Goal: Task Accomplishment & Management: Use online tool/utility

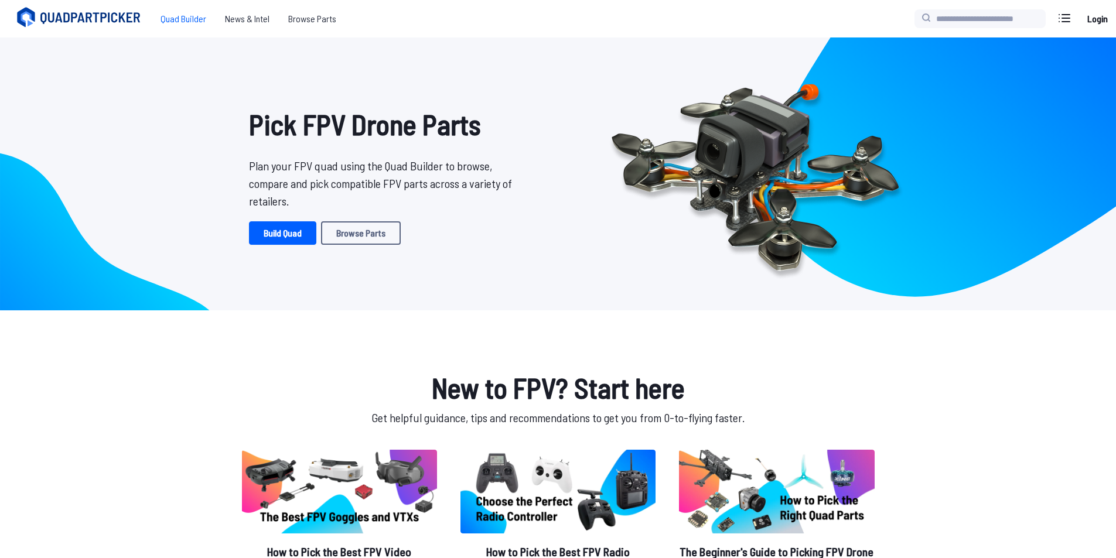
click at [163, 18] on span "Quad Builder" at bounding box center [183, 18] width 64 height 23
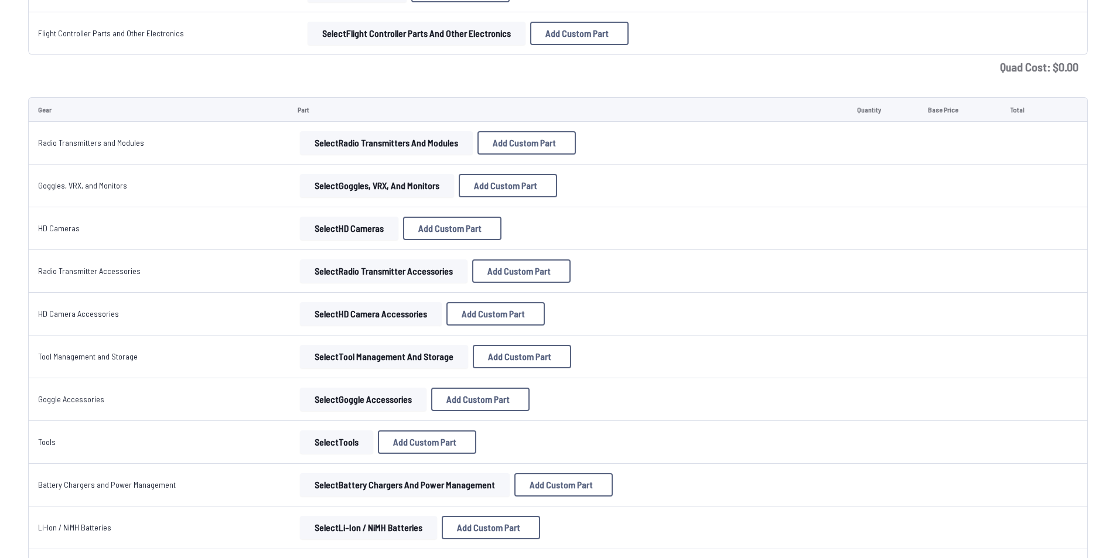
scroll to position [879, 0]
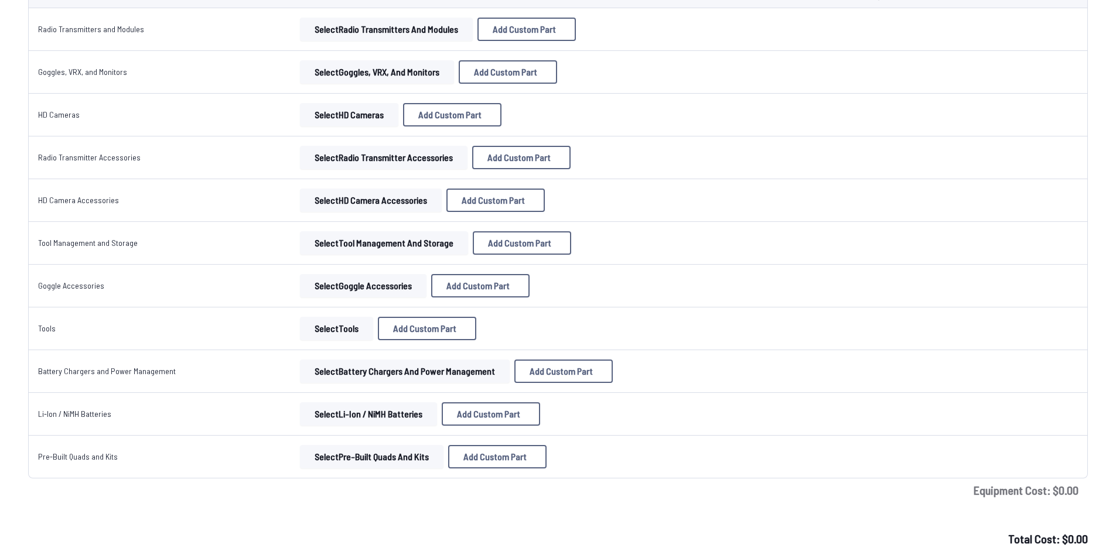
click at [316, 419] on button "Select Li-Ion / NiMH Batteries" at bounding box center [368, 413] width 137 height 23
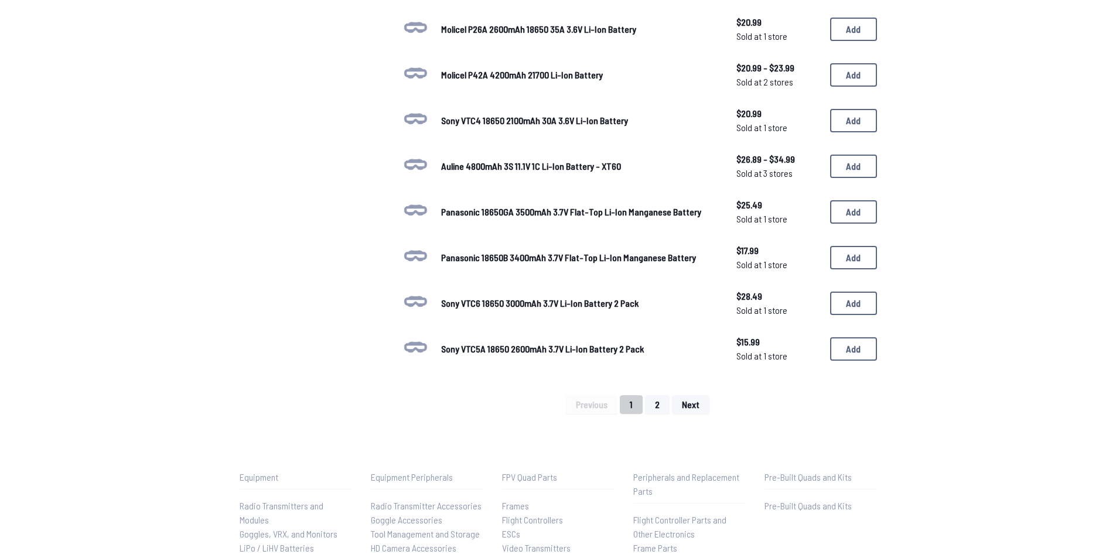
scroll to position [537, 0]
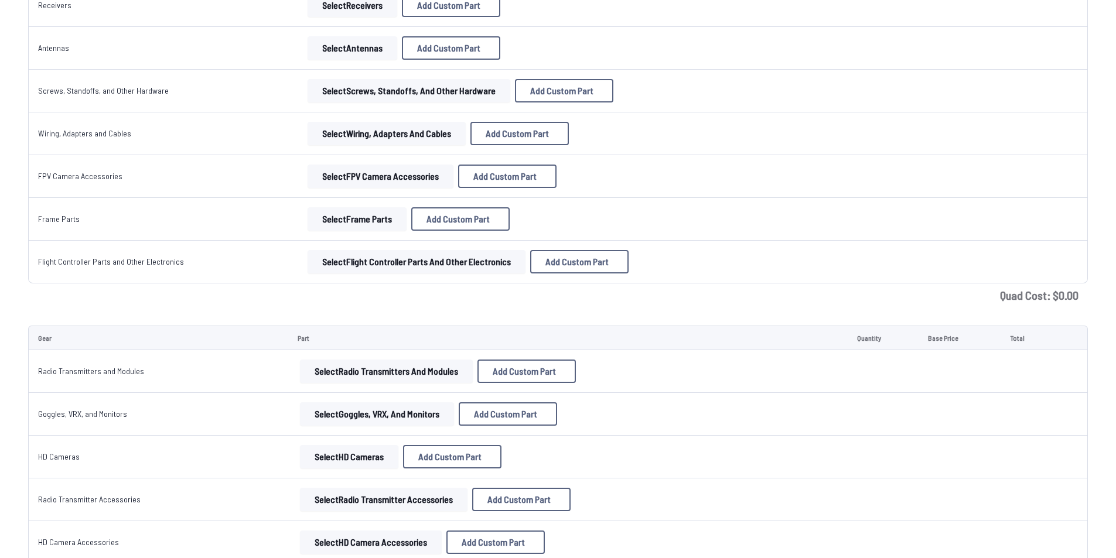
scroll to position [879, 0]
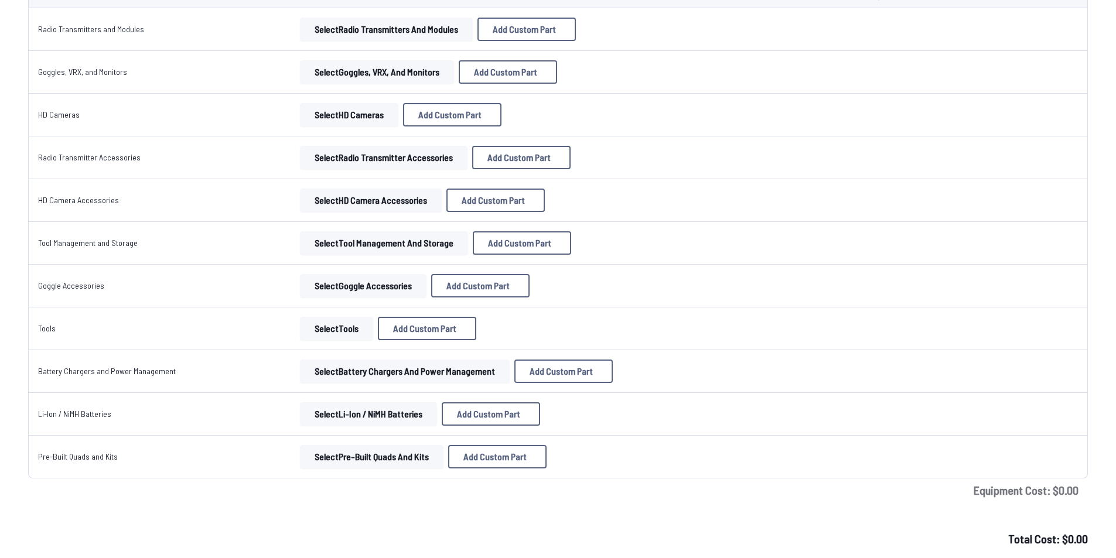
click at [330, 377] on button "Select Battery Chargers and Power Management" at bounding box center [405, 371] width 210 height 23
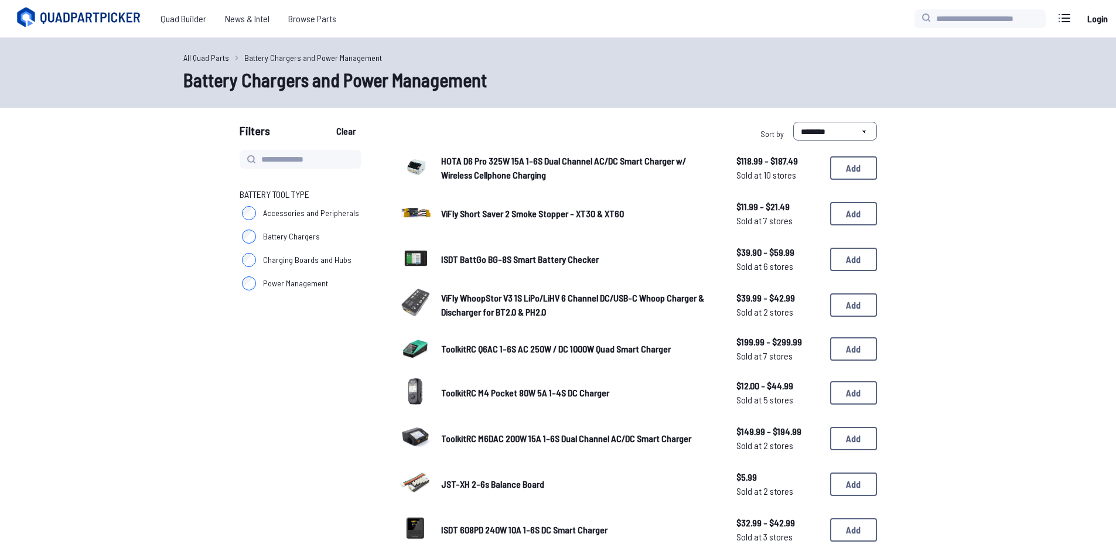
click at [269, 244] on label "Battery Chargers" at bounding box center [305, 236] width 131 height 23
